Goal: Task Accomplishment & Management: Manage account settings

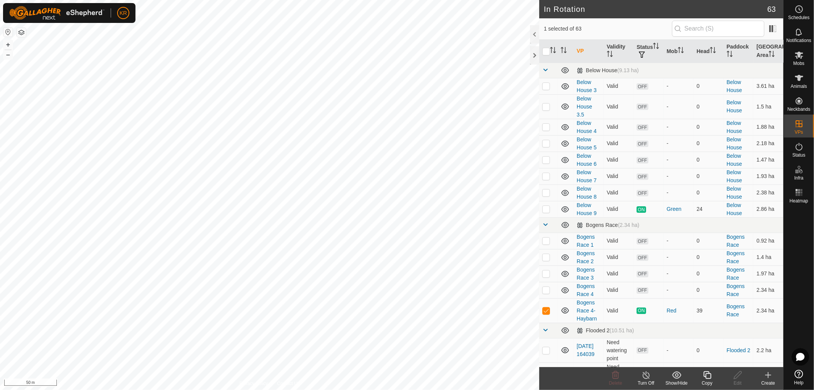
click at [769, 376] on icon at bounding box center [768, 374] width 9 height 9
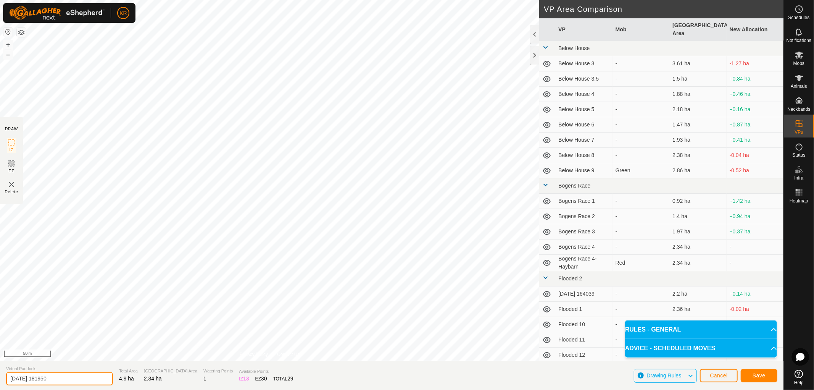
click at [60, 378] on input "[DATE] 181950" at bounding box center [59, 378] width 107 height 13
type input "2"
type input "Haybarn3-"
click at [766, 372] on button "Save" at bounding box center [759, 375] width 37 height 13
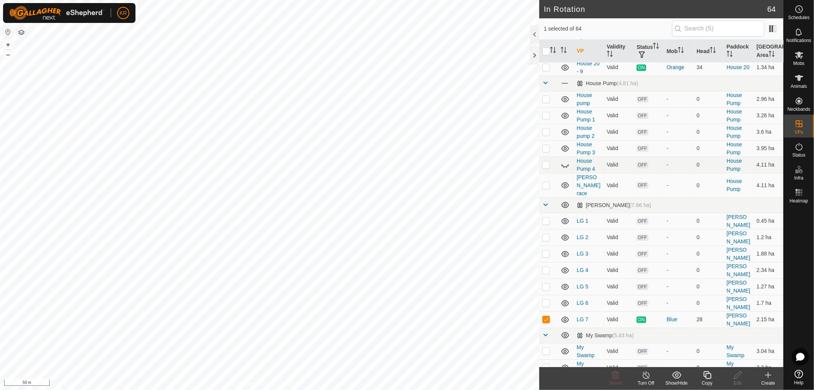
scroll to position [875, 0]
checkbox input "true"
click at [707, 377] on icon at bounding box center [708, 374] width 10 height 9
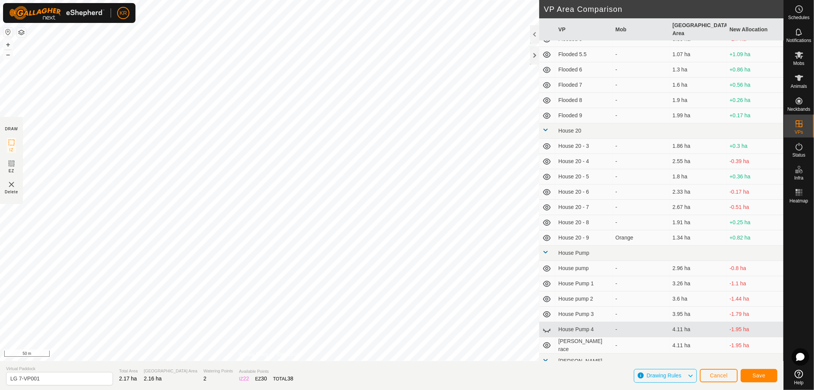
scroll to position [638, 0]
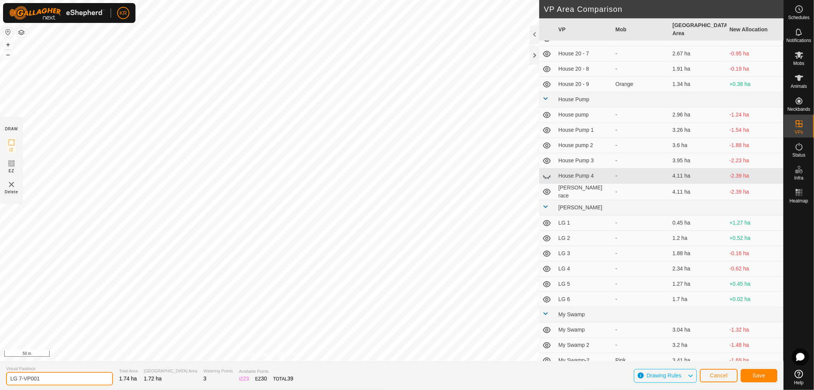
click at [50, 381] on input "LG 7-VP001" at bounding box center [59, 378] width 107 height 13
click at [32, 383] on input "LG" at bounding box center [59, 378] width 107 height 13
click at [27, 379] on input "LG" at bounding box center [59, 378] width 107 height 13
type input "LG 8"
click at [756, 371] on button "Save" at bounding box center [759, 375] width 37 height 13
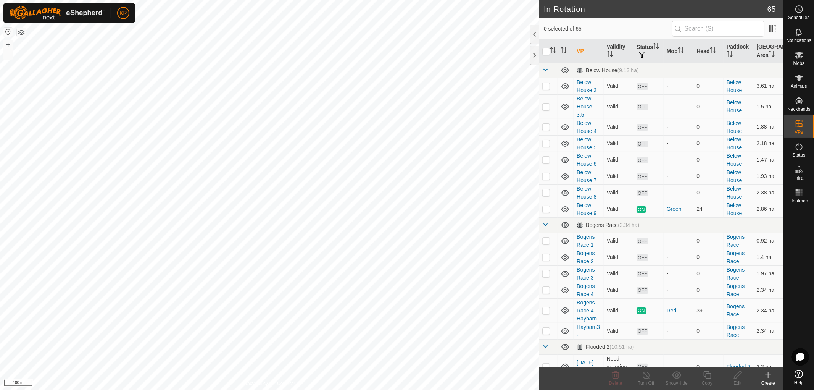
checkbox input "true"
checkbox input "false"
checkbox input "true"
click at [704, 375] on icon at bounding box center [708, 375] width 8 height 8
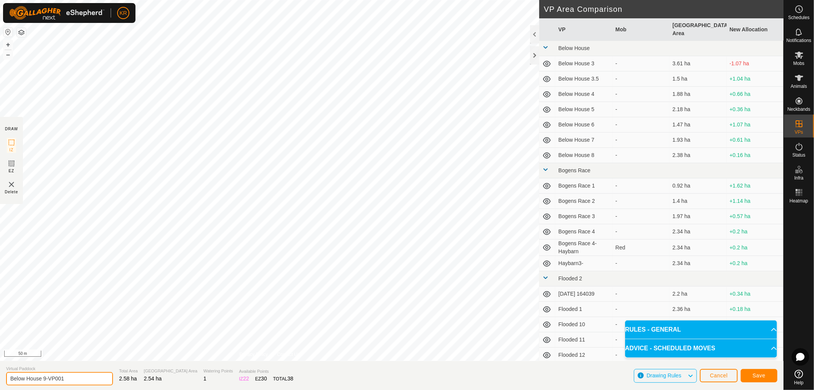
click at [73, 376] on input "Below House 9-VP001" at bounding box center [59, 378] width 107 height 13
type input "Below House 10"
click at [750, 371] on button "Save" at bounding box center [759, 375] width 37 height 13
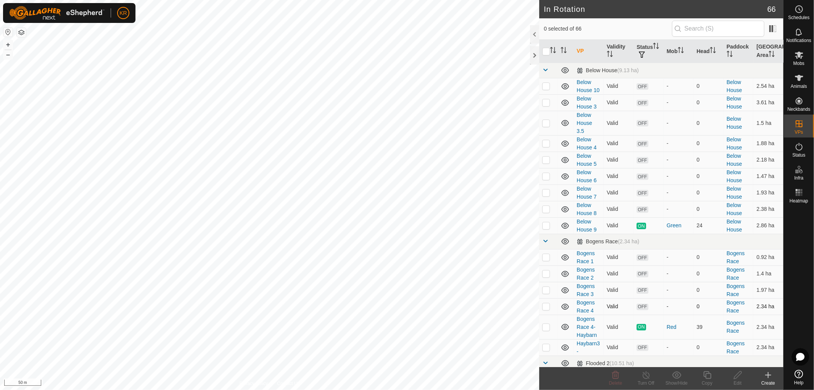
checkbox input "true"
click at [707, 380] on div "Copy" at bounding box center [707, 383] width 31 height 7
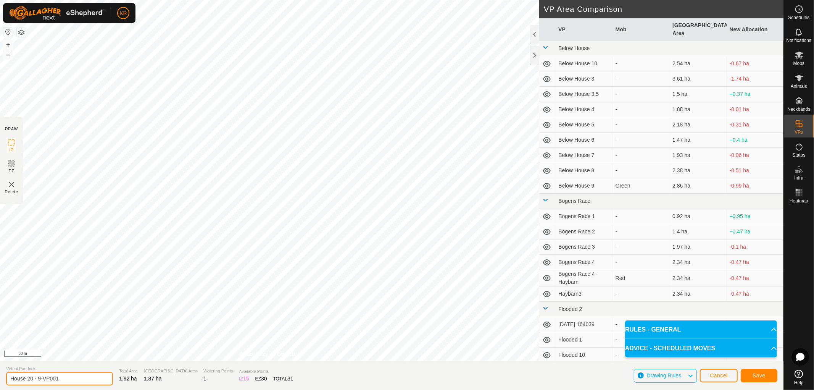
click at [69, 378] on input "House 20 - 9-VP001" at bounding box center [59, 378] width 107 height 13
type input "House 20 - 10"
click at [760, 373] on span "Save" at bounding box center [759, 375] width 13 height 6
